Goal: Information Seeking & Learning: Learn about a topic

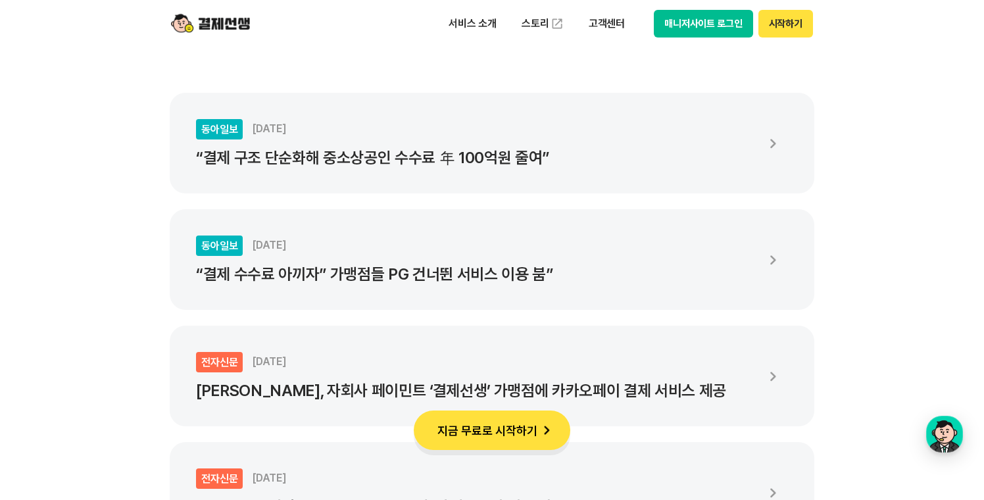
scroll to position [2319, 0]
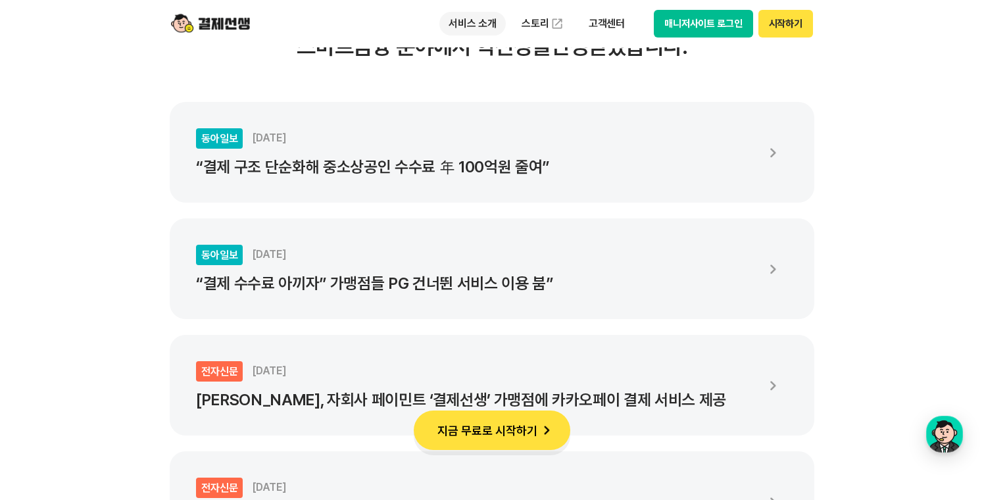
click at [485, 16] on p "서비스 소개" at bounding box center [472, 24] width 66 height 24
click at [225, 18] on img at bounding box center [210, 23] width 79 height 25
click at [257, 34] on div "서비스 소개 스토리 고객센터 매니저사이트 로그인 시작하기" at bounding box center [491, 23] width 673 height 47
click at [233, 27] on img at bounding box center [210, 23] width 79 height 25
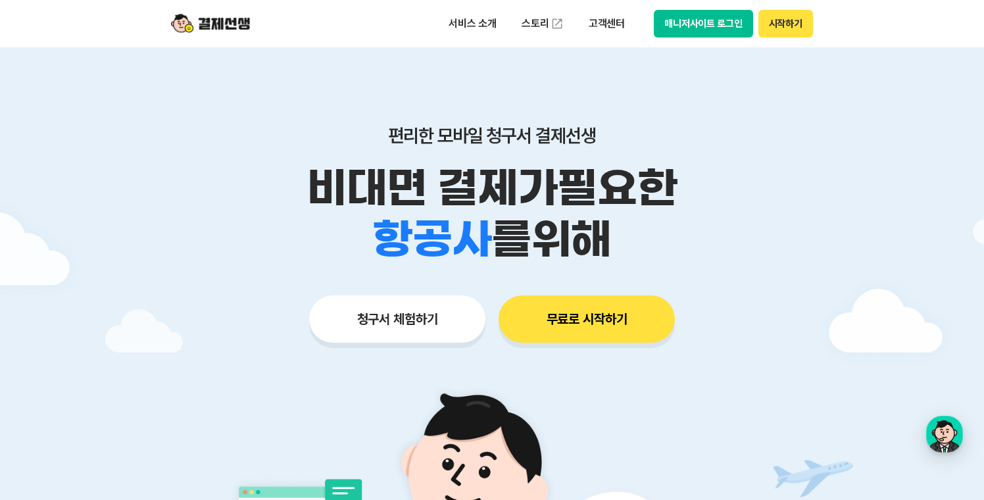
scroll to position [3, 0]
click at [480, 18] on p "서비스 소개" at bounding box center [472, 24] width 66 height 24
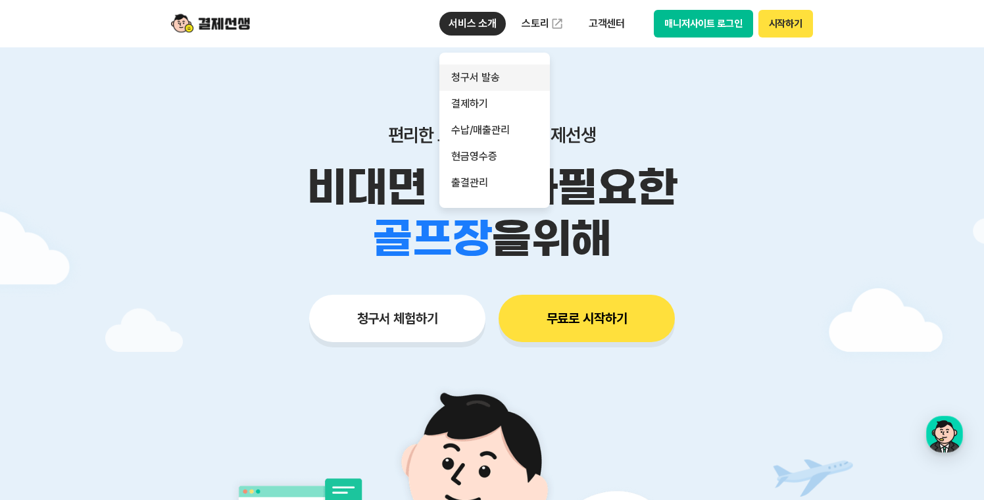
click at [479, 69] on link "청구서 발송" at bounding box center [494, 77] width 110 height 26
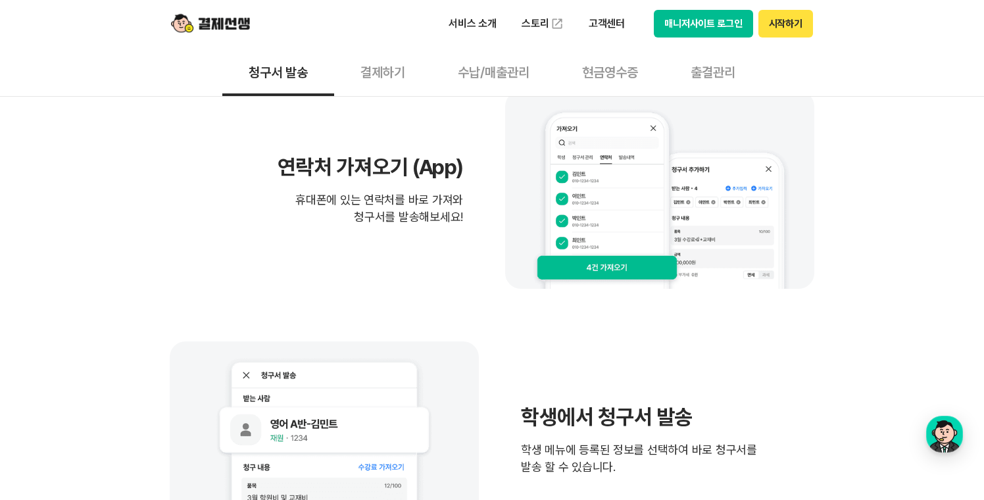
scroll to position [884, 0]
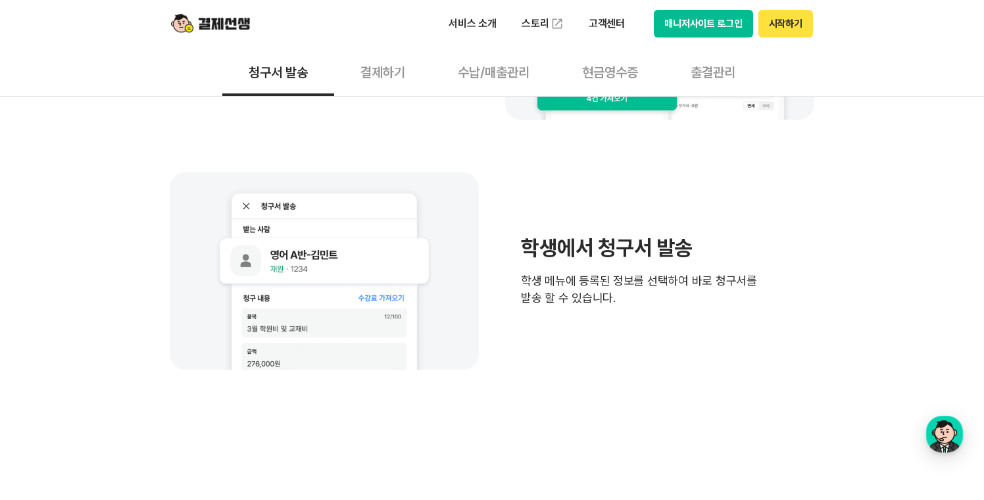
click at [412, 70] on button "결제하기" at bounding box center [382, 71] width 97 height 49
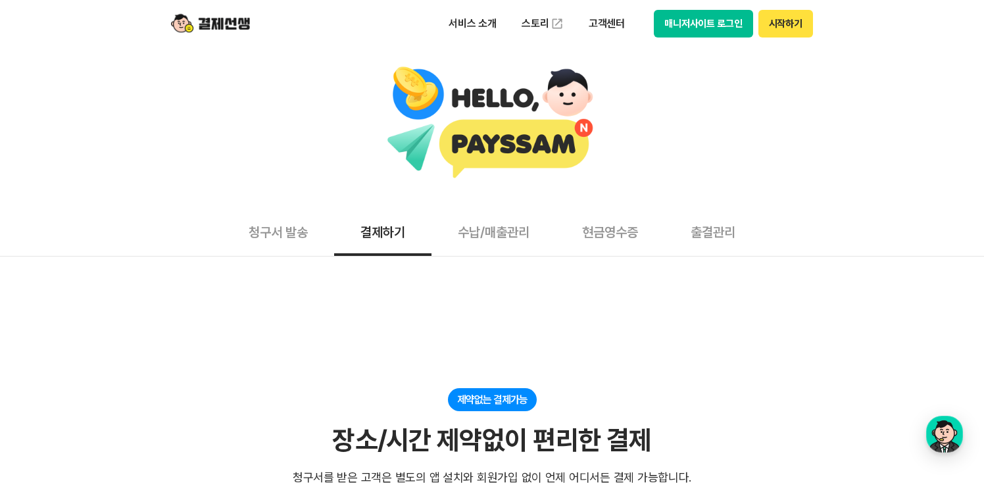
click at [512, 252] on button "수납/매출관리" at bounding box center [493, 231] width 124 height 49
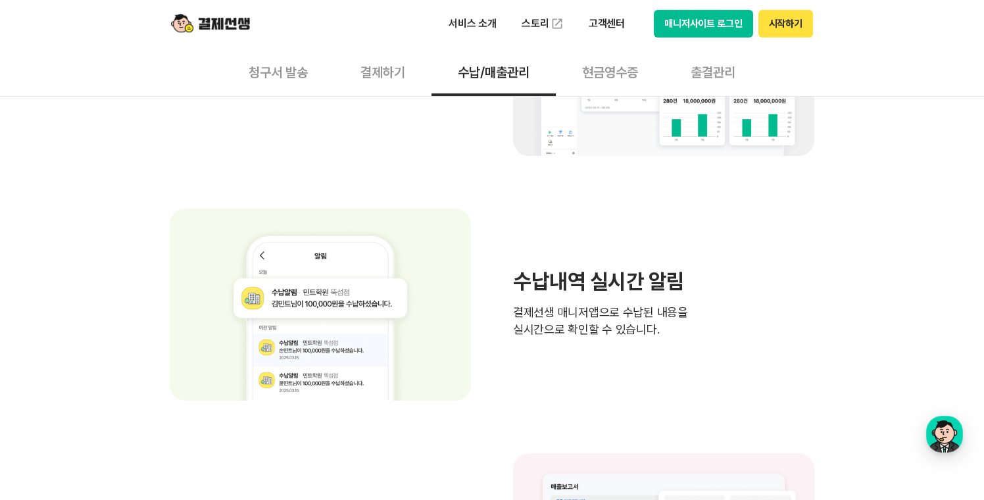
scroll to position [702, 0]
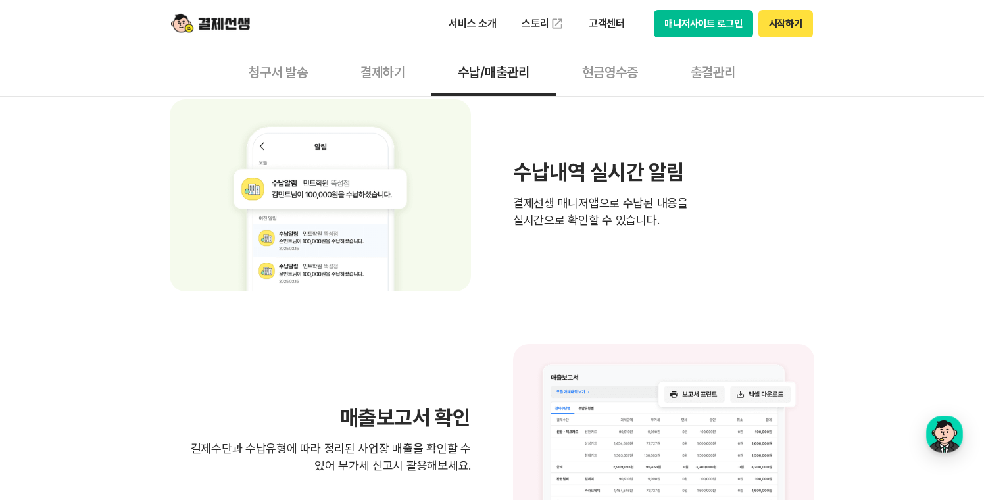
click at [605, 78] on button "현금영수증" at bounding box center [610, 71] width 109 height 49
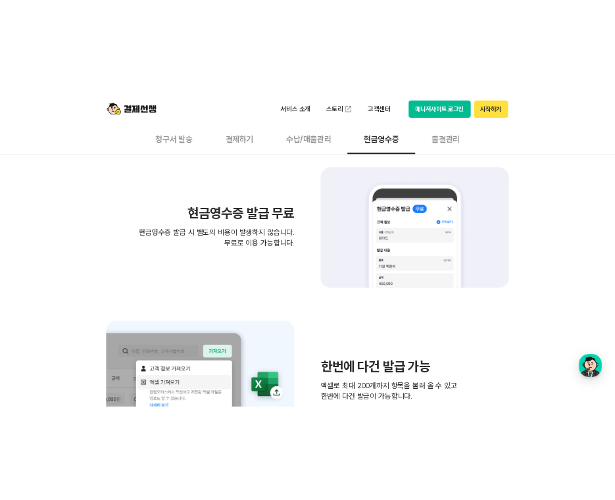
scroll to position [423, 0]
